Goal: Transaction & Acquisition: Purchase product/service

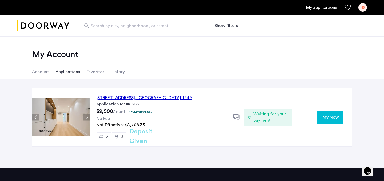
click at [330, 117] on span "Pay Now" at bounding box center [329, 117] width 17 height 6
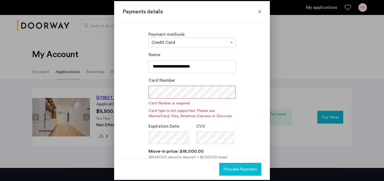
click at [250, 82] on div "**********" at bounding box center [192, 128] width 139 height 155
click at [234, 79] on div "Card Number Card Number is required Card type is not supported. Please use Mast…" at bounding box center [191, 98] width 87 height 42
click at [212, 37] on div "Payment methods × Credit Card" at bounding box center [191, 39] width 87 height 16
click at [212, 38] on div "× Credit Card" at bounding box center [191, 43] width 87 height 10
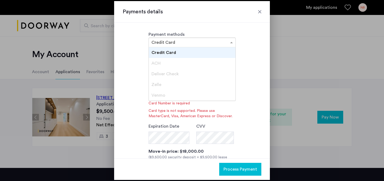
click at [201, 60] on div "ACH" at bounding box center [192, 63] width 87 height 11
click at [209, 42] on input "text" at bounding box center [186, 43] width 71 height 4
click at [223, 42] on div at bounding box center [192, 42] width 87 height 6
click at [229, 42] on span at bounding box center [232, 42] width 7 height 6
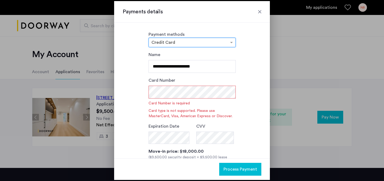
click at [238, 29] on div "**********" at bounding box center [192, 90] width 156 height 135
click at [262, 14] on div at bounding box center [259, 11] width 5 height 5
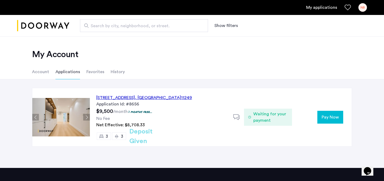
click at [324, 110] on div "[STREET_ADDRESS] Application Id: #8656 $9,500 /month 1 months free... No Fee Ne…" at bounding box center [221, 117] width 262 height 58
click at [48, 67] on li "Account" at bounding box center [40, 71] width 17 height 15
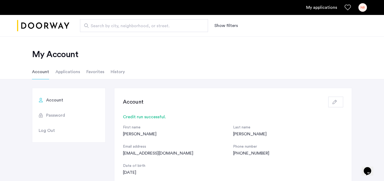
click at [63, 71] on li "Applications" at bounding box center [67, 71] width 25 height 15
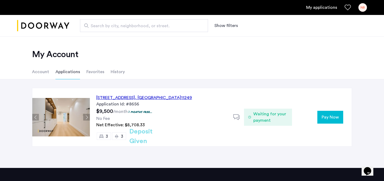
click at [332, 112] on button "Pay Now" at bounding box center [330, 117] width 26 height 13
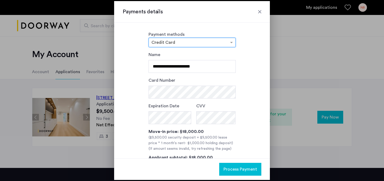
click at [226, 44] on div at bounding box center [192, 42] width 87 height 6
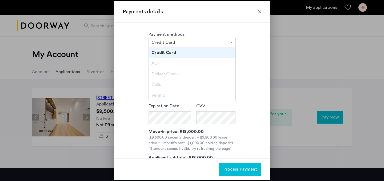
click at [221, 54] on div "Credit Card" at bounding box center [192, 52] width 87 height 11
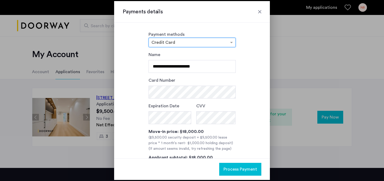
click at [213, 39] on div at bounding box center [192, 42] width 87 height 6
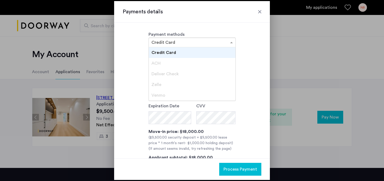
click at [254, 45] on div "Payment methods × Credit Card Credit Card ACH Deliver Check [PERSON_NAME]" at bounding box center [192, 39] width 139 height 16
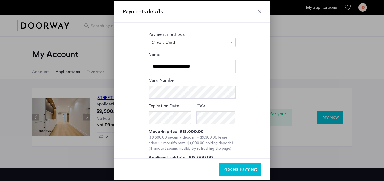
click at [257, 10] on div at bounding box center [259, 11] width 5 height 5
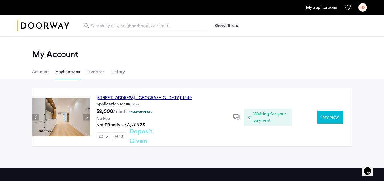
click at [332, 112] on button "Pay Now" at bounding box center [330, 117] width 26 height 13
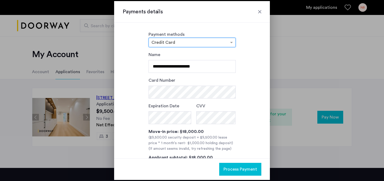
click at [221, 39] on div at bounding box center [192, 42] width 87 height 6
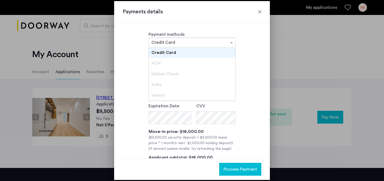
click at [210, 50] on div "Credit Card" at bounding box center [192, 52] width 87 height 11
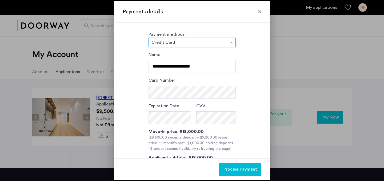
click at [209, 44] on input "text" at bounding box center [186, 43] width 71 height 4
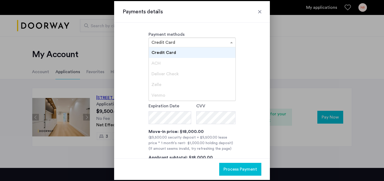
click at [203, 53] on div "Credit Card" at bounding box center [192, 52] width 87 height 11
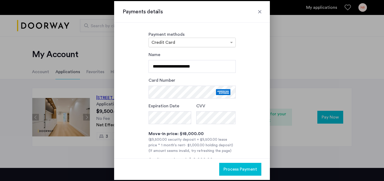
click at [209, 44] on input "text" at bounding box center [186, 43] width 71 height 4
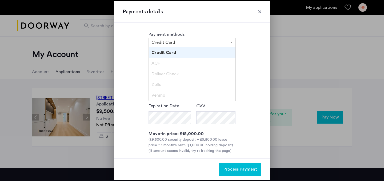
click at [205, 54] on div "Credit Card" at bounding box center [192, 52] width 87 height 11
click at [204, 43] on input "text" at bounding box center [186, 43] width 71 height 4
click at [192, 61] on div "ACH" at bounding box center [192, 63] width 87 height 11
click at [189, 48] on div "Credit Card" at bounding box center [192, 52] width 87 height 11
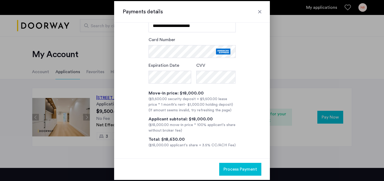
scroll to position [42, 0]
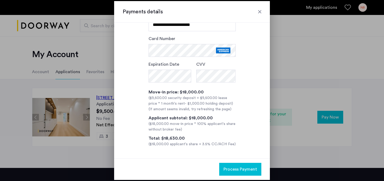
click at [197, 102] on span "- $1,000.00 holding deposit" at bounding box center [208, 104] width 47 height 4
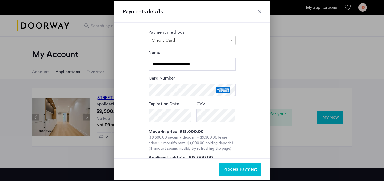
scroll to position [0, 0]
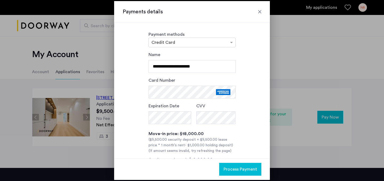
click at [195, 102] on form "**********" at bounding box center [191, 88] width 87 height 75
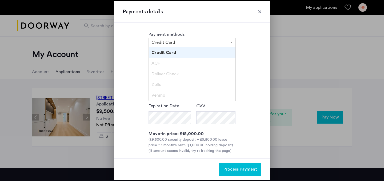
click at [202, 45] on div at bounding box center [192, 42] width 87 height 6
click at [199, 53] on div "Credit Card" at bounding box center [192, 52] width 87 height 11
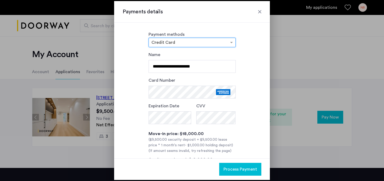
click at [236, 54] on div "**********" at bounding box center [192, 119] width 139 height 137
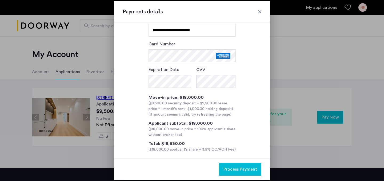
scroll to position [42, 0]
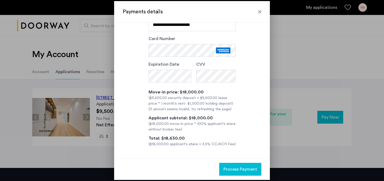
click at [237, 51] on div "**********" at bounding box center [192, 78] width 139 height 137
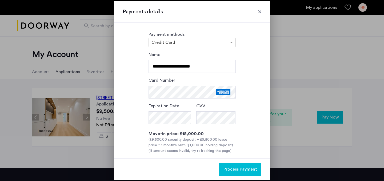
click at [261, 10] on div at bounding box center [259, 11] width 5 height 5
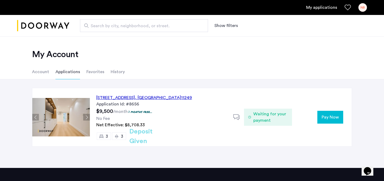
click at [328, 115] on span "Pay Now" at bounding box center [329, 117] width 17 height 6
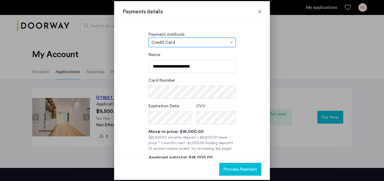
click at [219, 38] on div "× Credit Card" at bounding box center [191, 43] width 87 height 10
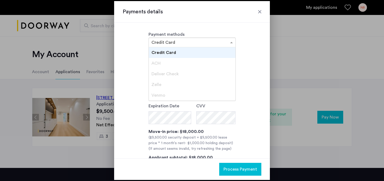
click at [194, 66] on div "ACH" at bounding box center [192, 63] width 87 height 11
click at [191, 76] on div "Deliver Check" at bounding box center [192, 73] width 87 height 11
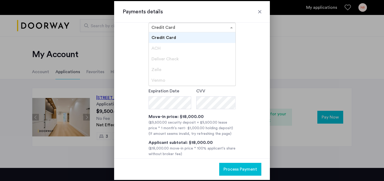
scroll to position [39, 0]
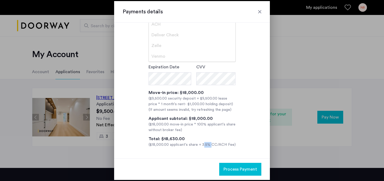
drag, startPoint x: 201, startPoint y: 145, endPoint x: 207, endPoint y: 145, distance: 6.7
click at [207, 145] on div "($18,000.00 applicant's share + 3.5% CC/ACH Fee)" at bounding box center [191, 145] width 87 height 6
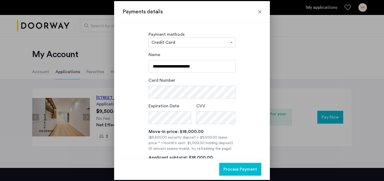
click at [261, 16] on div "Payments details" at bounding box center [192, 12] width 156 height 22
click at [261, 13] on div at bounding box center [259, 11] width 5 height 5
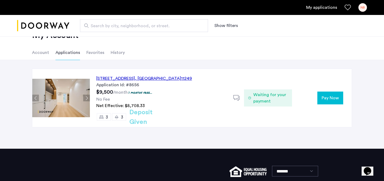
scroll to position [23, 0]
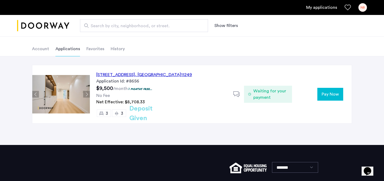
click at [338, 97] on button "Pay Now" at bounding box center [330, 94] width 26 height 13
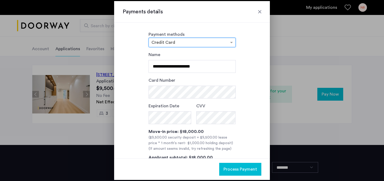
scroll to position [39, 0]
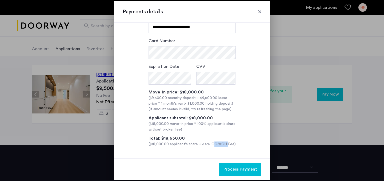
drag, startPoint x: 210, startPoint y: 143, endPoint x: 225, endPoint y: 143, distance: 14.7
click at [225, 143] on div "($18,000.00 applicant's share + 3.5% CC/ACH Fee)" at bounding box center [191, 144] width 87 height 6
copy div "CC/ACH"
click at [229, 143] on div "($18,000.00 applicant's share + 3.5% CC/ACH Fee)" at bounding box center [191, 144] width 87 height 6
drag, startPoint x: 230, startPoint y: 143, endPoint x: 209, endPoint y: 143, distance: 21.6
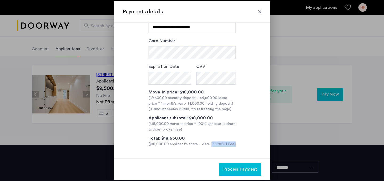
click at [209, 143] on div "($18,000.00 applicant's share + 3.5% CC/ACH Fee)" at bounding box center [191, 144] width 87 height 6
copy div "CC/ACH Fee"
click at [209, 143] on div "($18,000.00 applicant's share + 3.5% CC/ACH Fee)" at bounding box center [191, 144] width 87 height 6
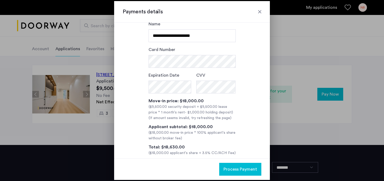
scroll to position [0, 0]
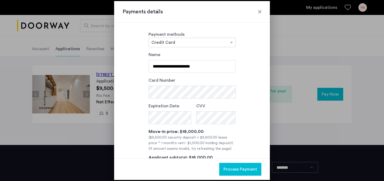
click at [261, 11] on div at bounding box center [259, 11] width 5 height 5
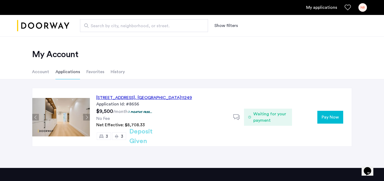
scroll to position [23, 0]
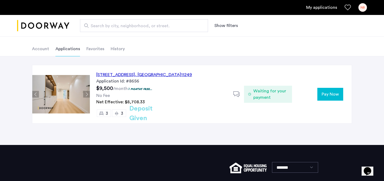
click at [337, 87] on div "[STREET_ADDRESS] Application Id: #8656 $9,500 /month 1 months free... No Fee Ne…" at bounding box center [221, 94] width 262 height 58
click at [334, 90] on button "Pay Now" at bounding box center [330, 94] width 26 height 13
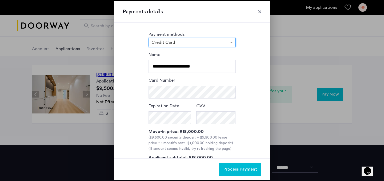
click at [329, 68] on div at bounding box center [192, 90] width 384 height 181
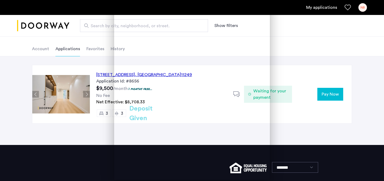
scroll to position [23, 0]
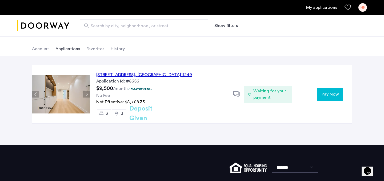
click at [234, 94] on use at bounding box center [236, 94] width 6 height 6
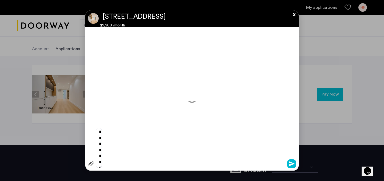
scroll to position [0, 0]
click at [293, 12] on button "x" at bounding box center [293, 13] width 8 height 6
